Goal: Feedback & Contribution: Leave review/rating

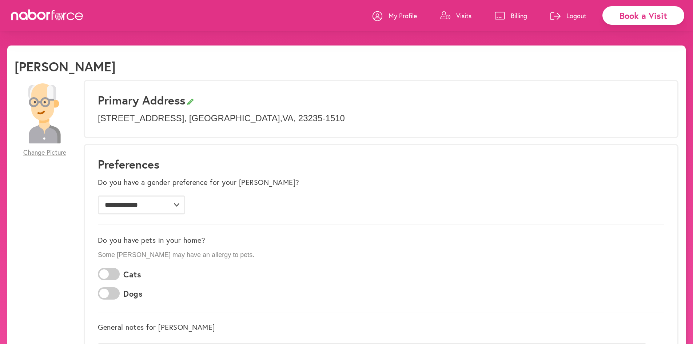
click at [457, 16] on p "Visits" at bounding box center [463, 15] width 15 height 9
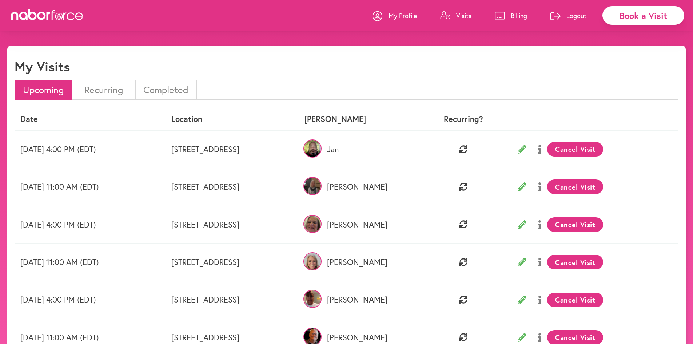
click at [151, 89] on li "Completed" at bounding box center [166, 90] width 62 height 20
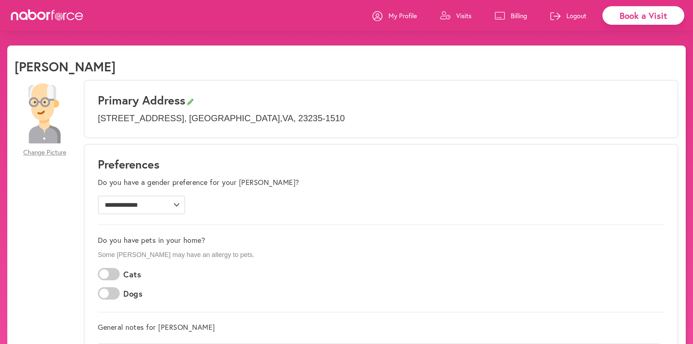
click at [457, 16] on p "Visits" at bounding box center [463, 15] width 15 height 9
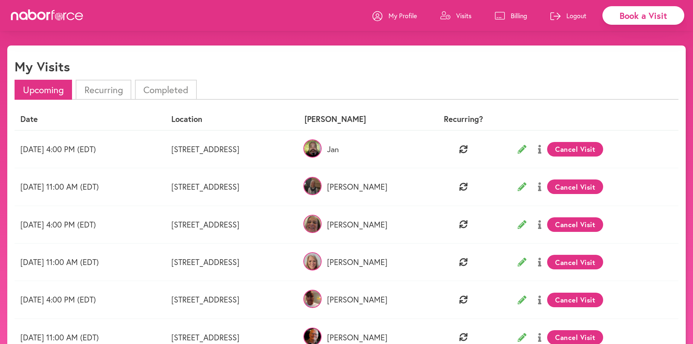
click at [173, 91] on li "Completed" at bounding box center [166, 90] width 62 height 20
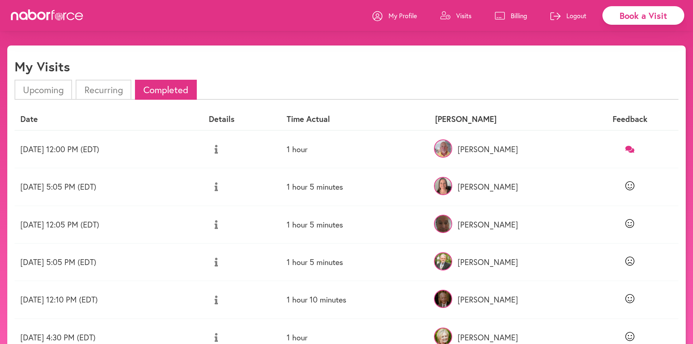
click at [629, 149] on icon at bounding box center [629, 148] width 9 height 7
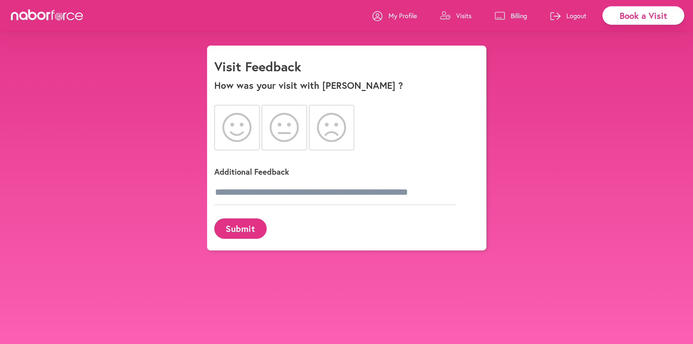
click at [463, 15] on p "Visits" at bounding box center [463, 15] width 15 height 9
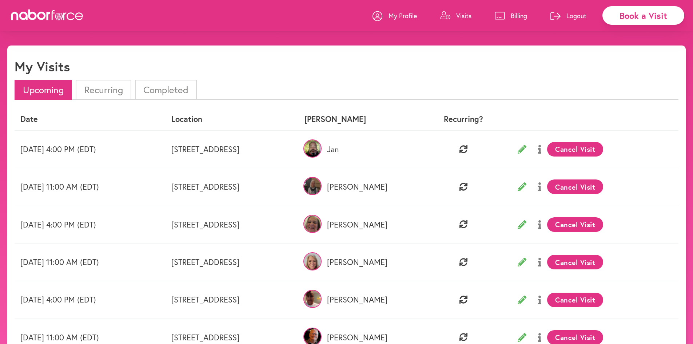
click at [161, 92] on li "Completed" at bounding box center [166, 90] width 62 height 20
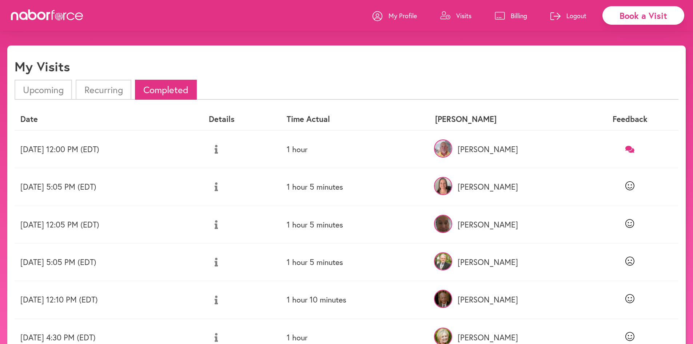
click at [633, 149] on icon at bounding box center [629, 148] width 9 height 7
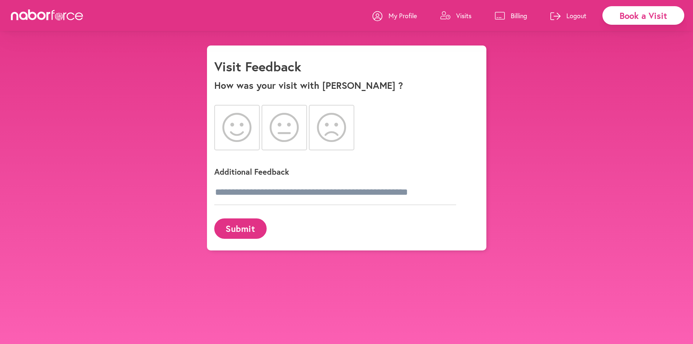
click at [235, 117] on icon at bounding box center [236, 127] width 29 height 29
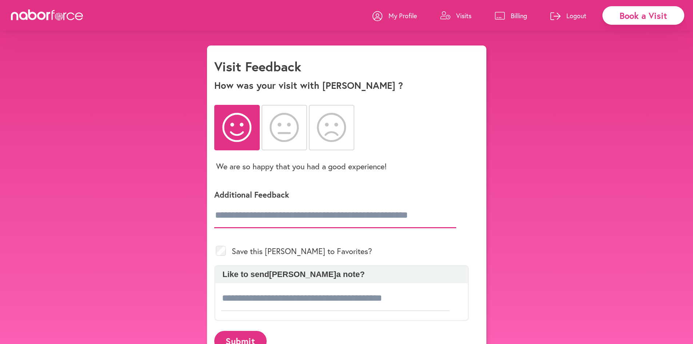
click at [259, 213] on input "text" at bounding box center [335, 215] width 242 height 25
click at [248, 213] on input "text" at bounding box center [335, 215] width 242 height 25
type input "*"
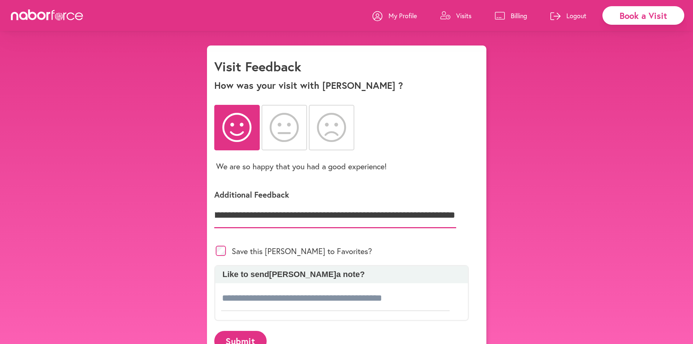
scroll to position [0, 258]
type input "**********"
click at [248, 298] on input at bounding box center [335, 297] width 229 height 25
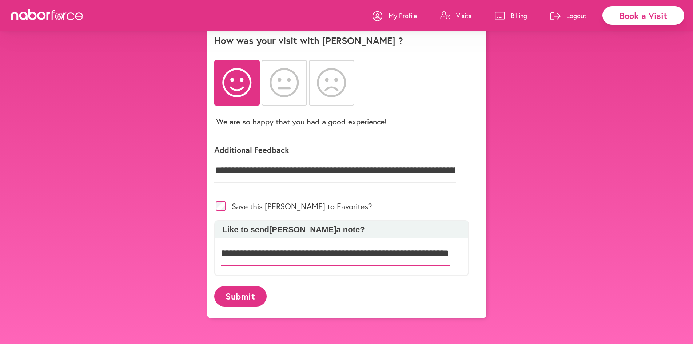
scroll to position [45, 0]
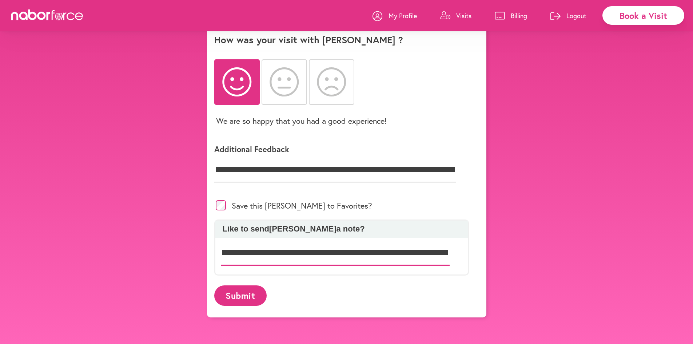
type input "**********"
click at [263, 288] on button "Submit" at bounding box center [240, 295] width 52 height 20
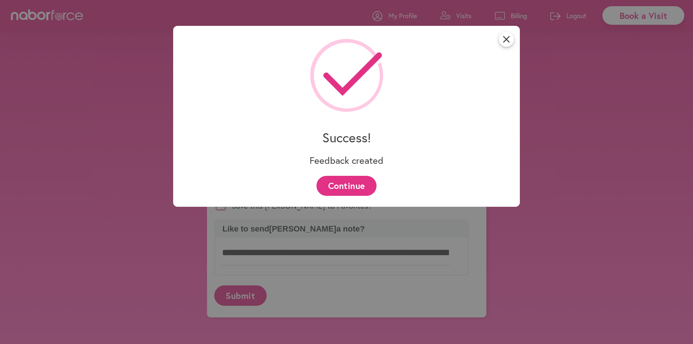
click at [353, 185] on button "Continue" at bounding box center [346, 186] width 60 height 20
